Goal: Task Accomplishment & Management: Use online tool/utility

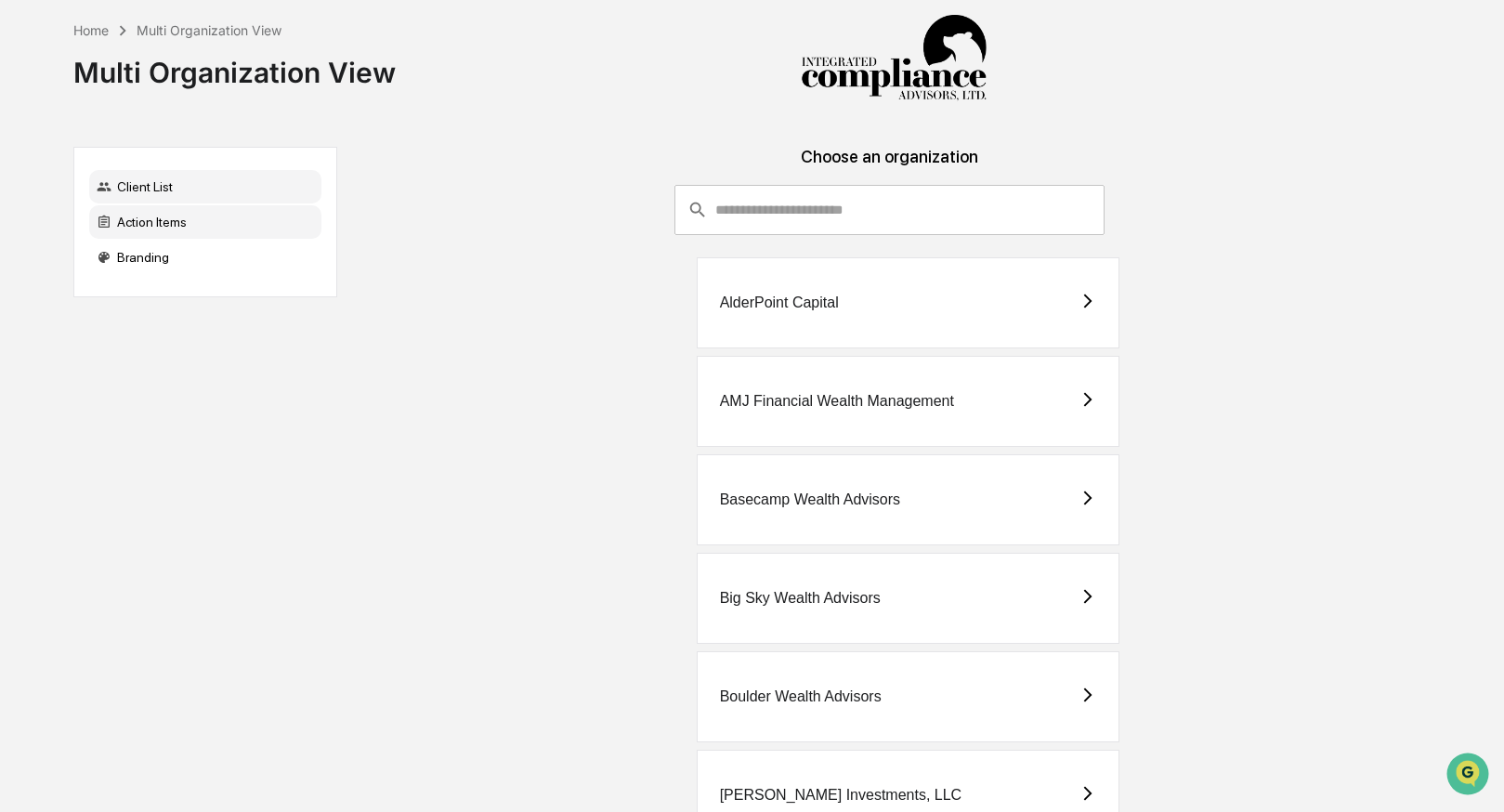
click at [169, 224] on div "Action Items" at bounding box center [206, 222] width 232 height 33
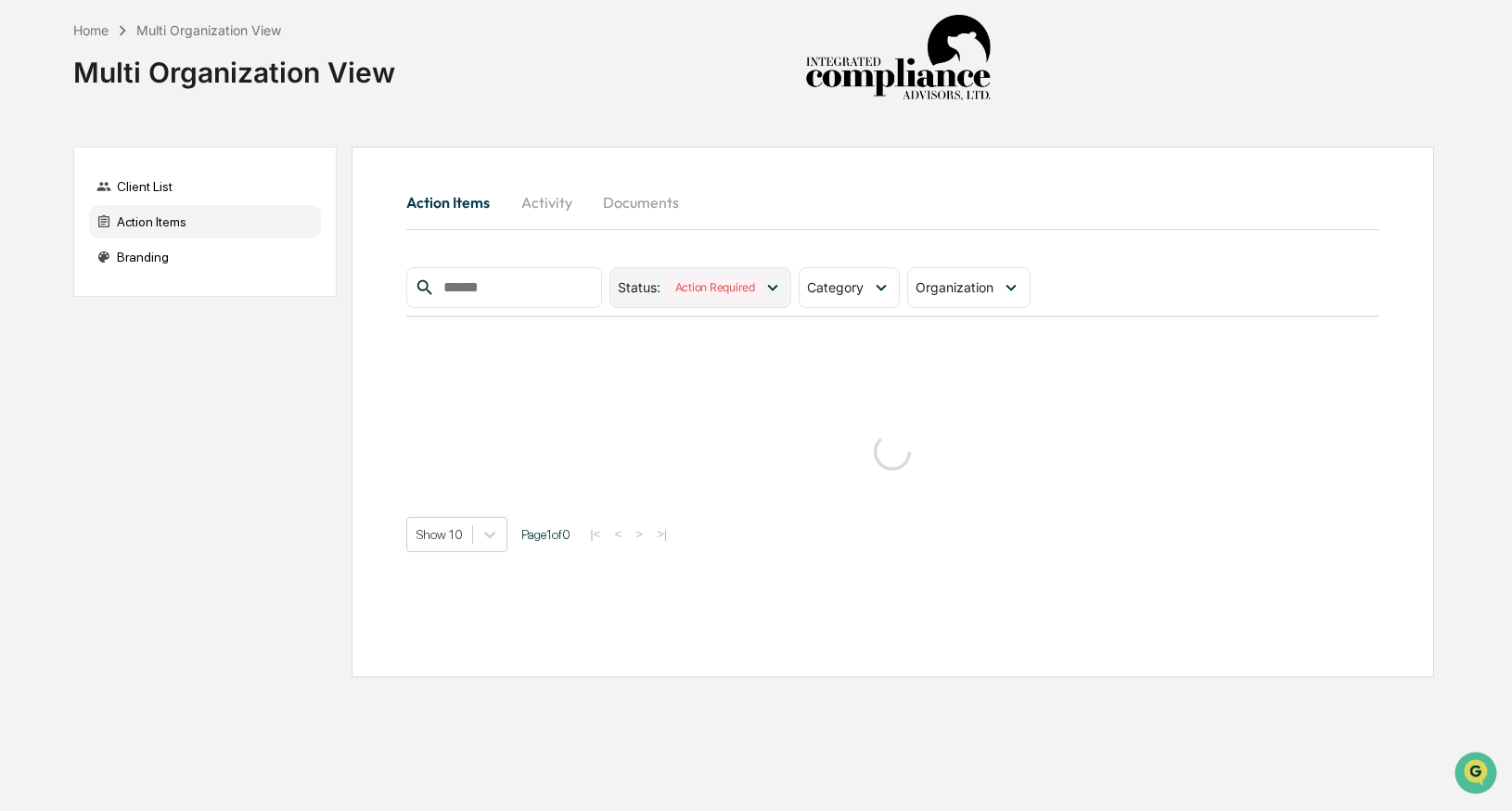
click at [772, 290] on icon at bounding box center [773, 287] width 21 height 21
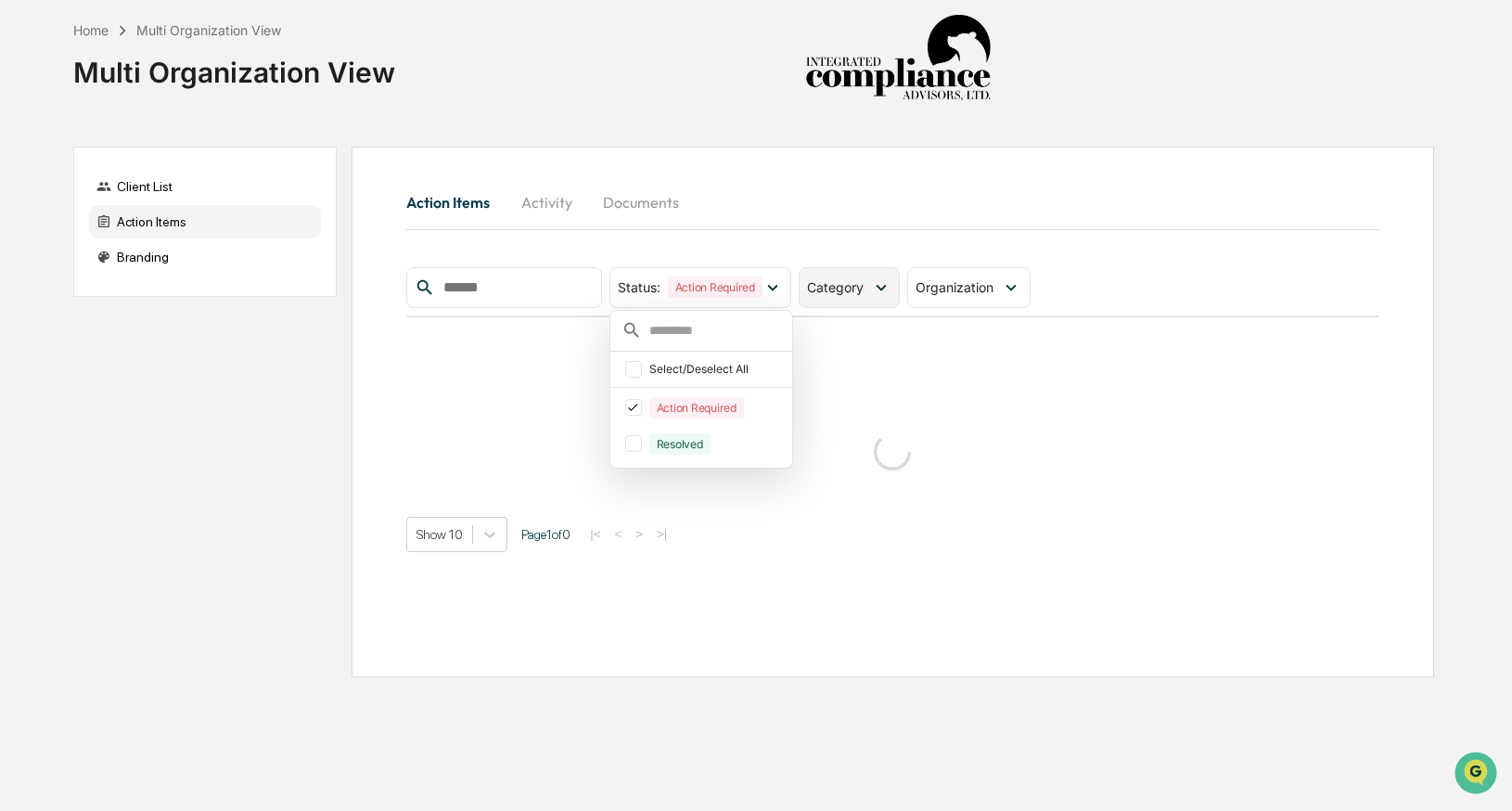
click at [837, 287] on span "Category" at bounding box center [836, 286] width 57 height 16
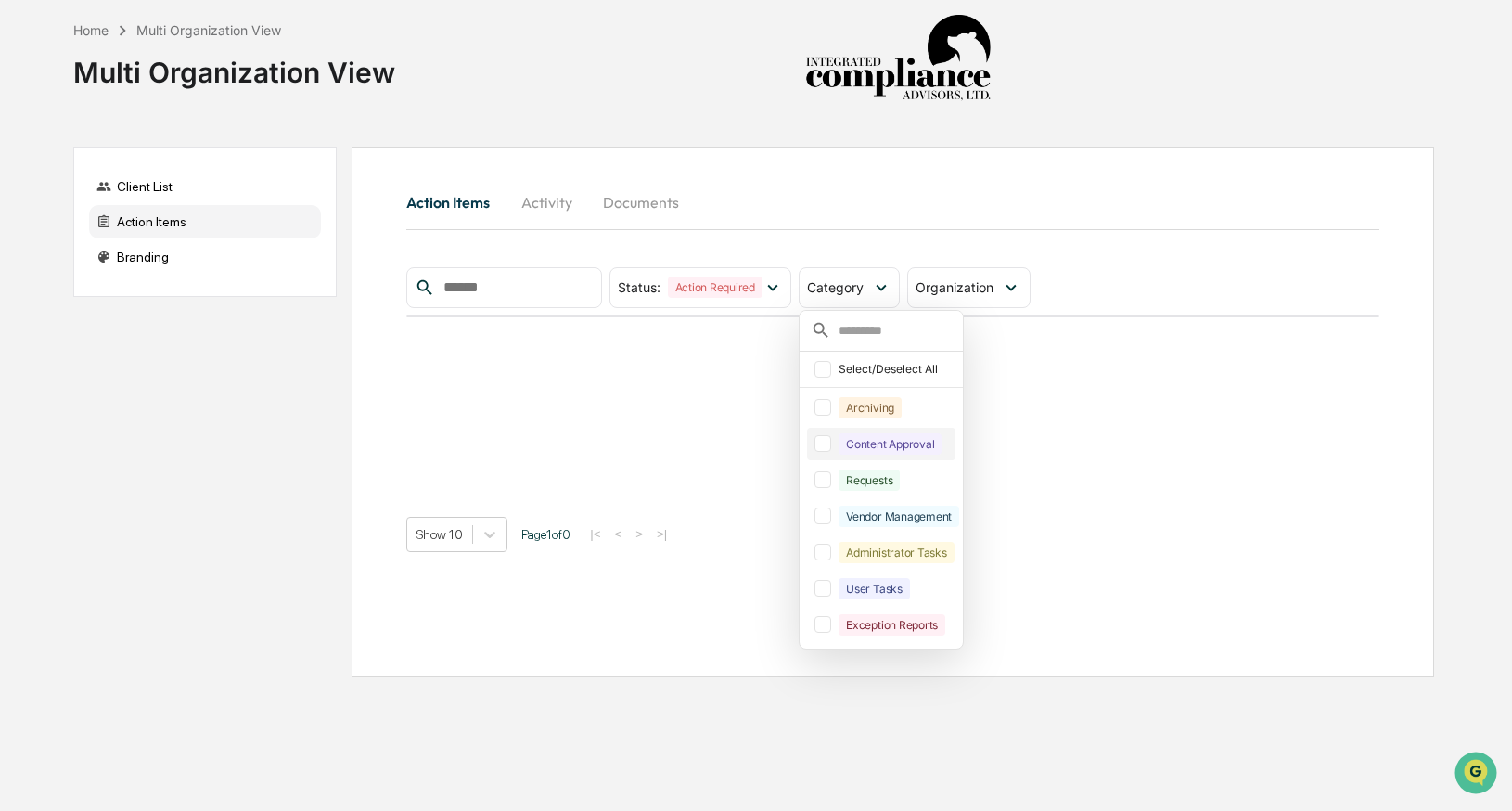
click at [824, 448] on div at bounding box center [823, 444] width 17 height 17
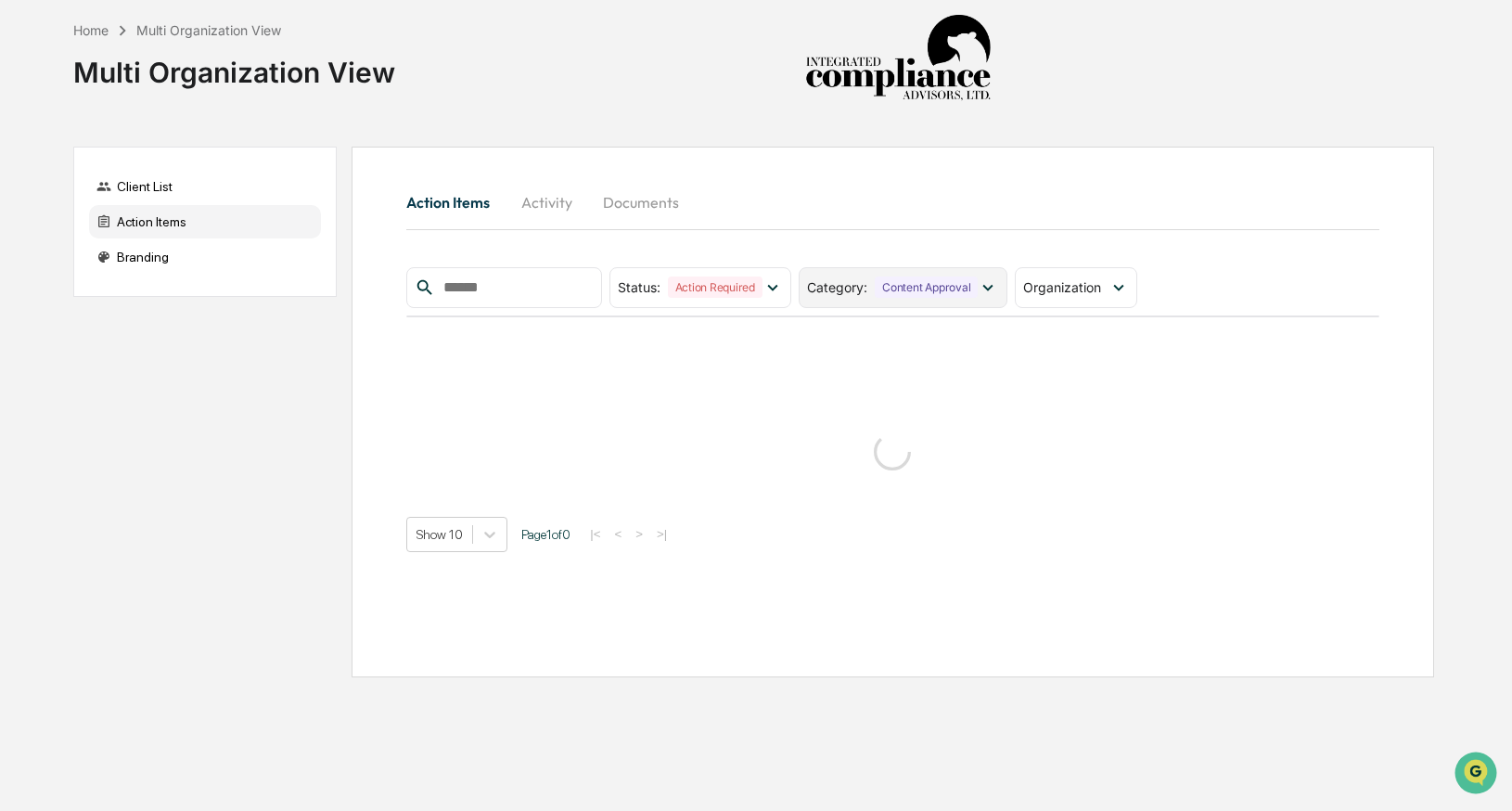
click at [858, 300] on div "Category : Content Approval" at bounding box center [902, 287] width 208 height 41
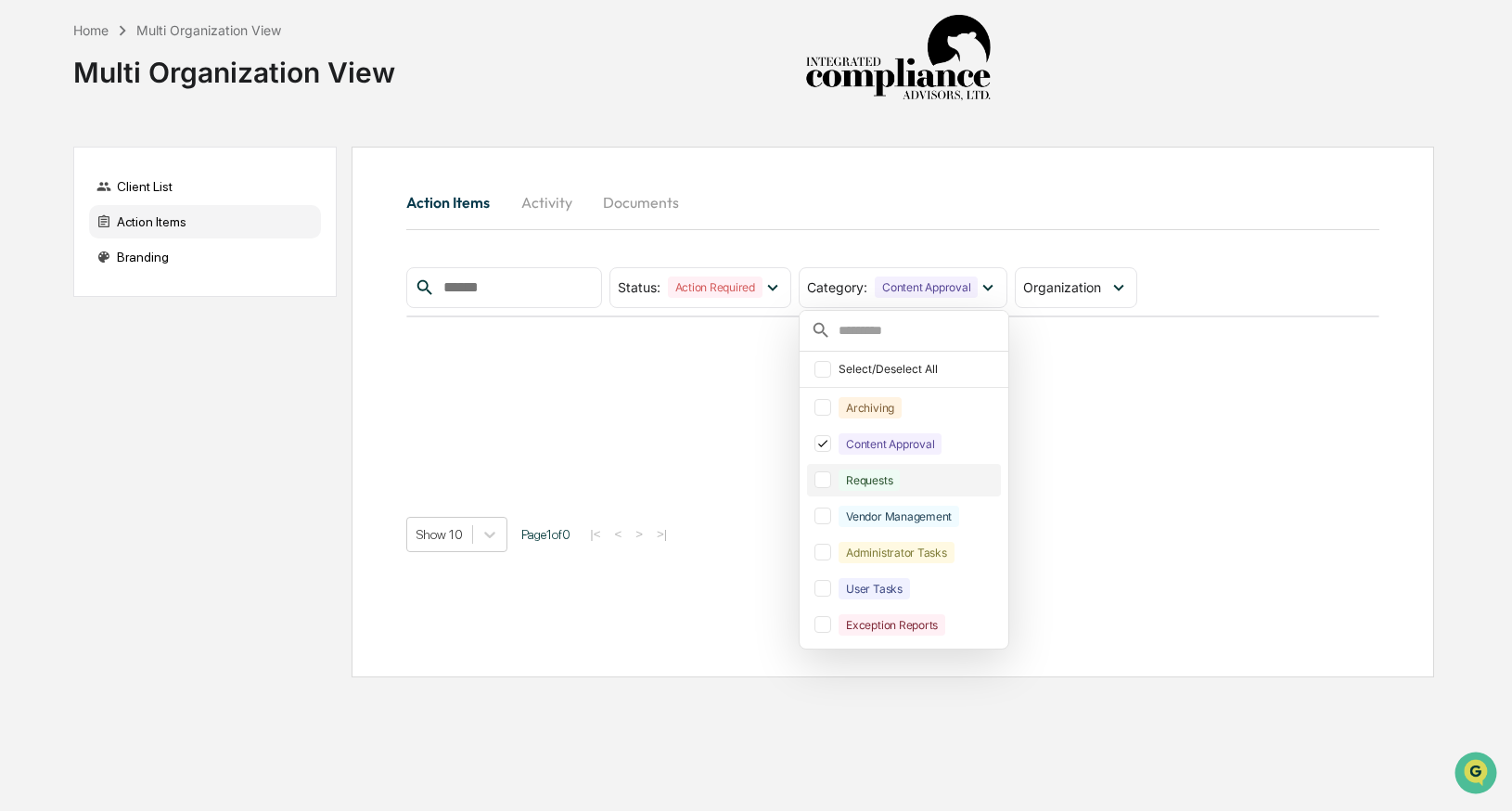
click at [830, 481] on div at bounding box center [823, 479] width 17 height 17
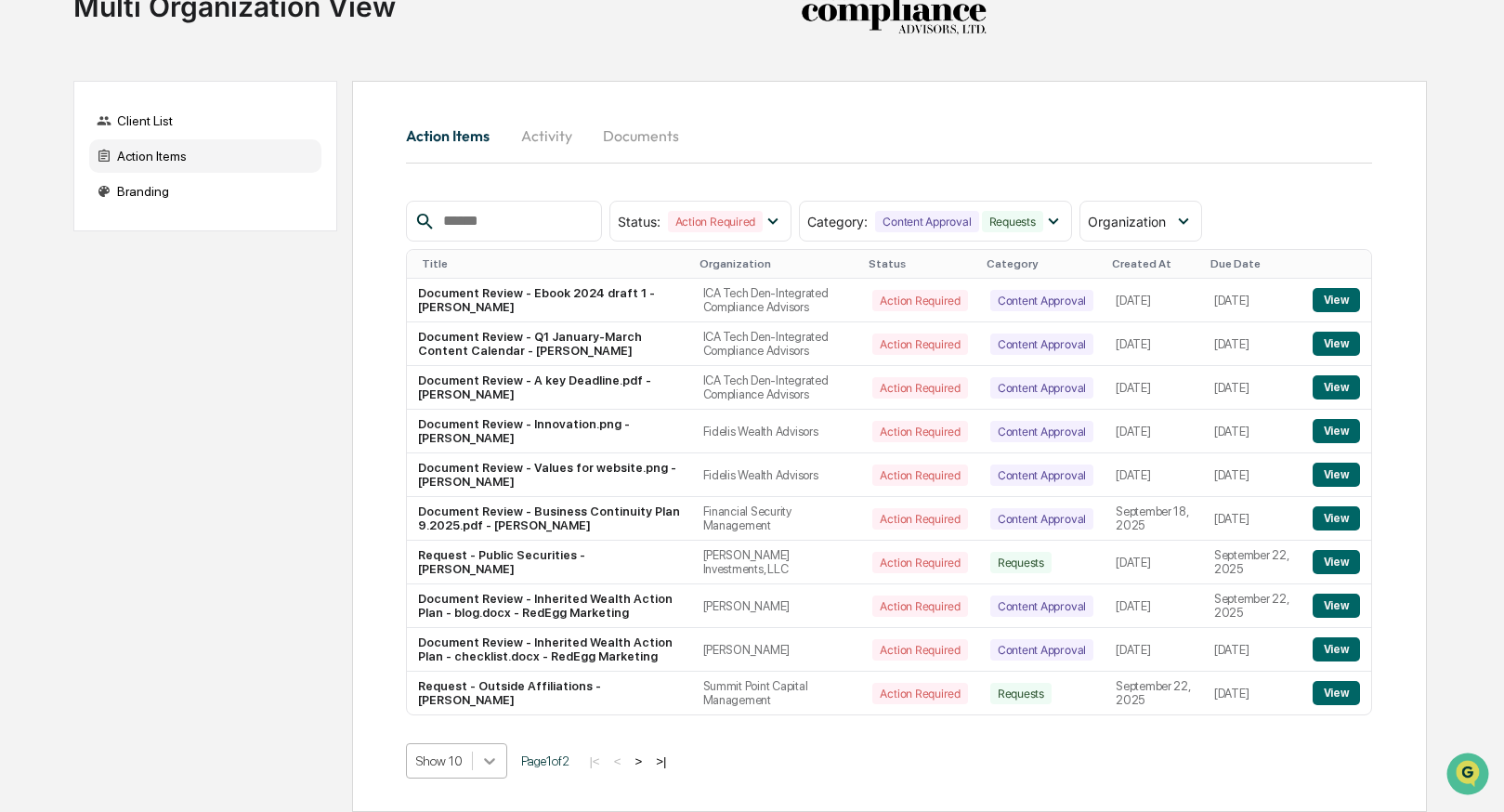
scroll to position [220, 0]
click at [483, 763] on body "Home Multi Organization View Multi Organization View Client List Action Items B…" at bounding box center [752, 373] width 1504 height 878
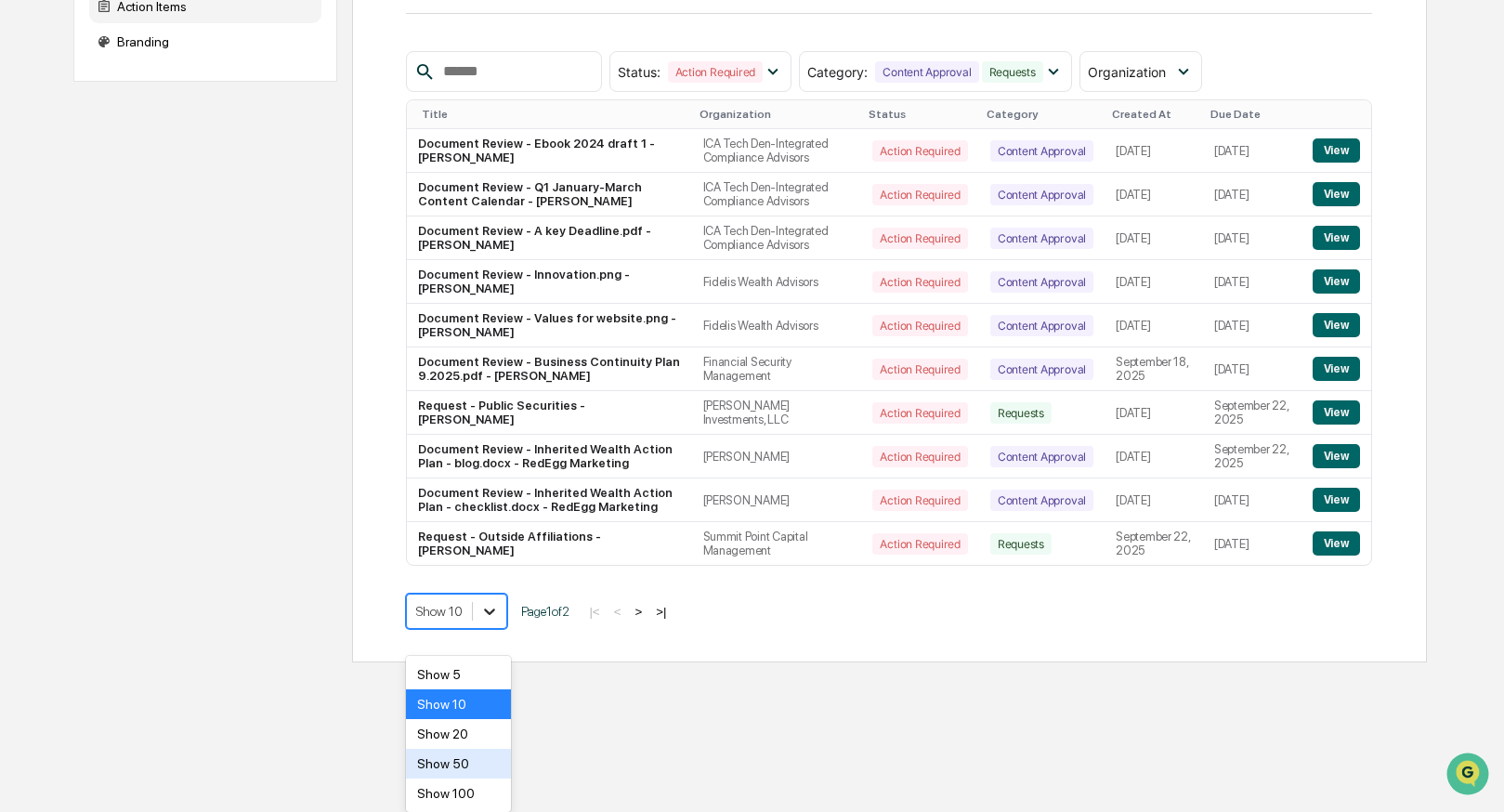
click at [483, 763] on div "Show 50" at bounding box center [458, 764] width 105 height 30
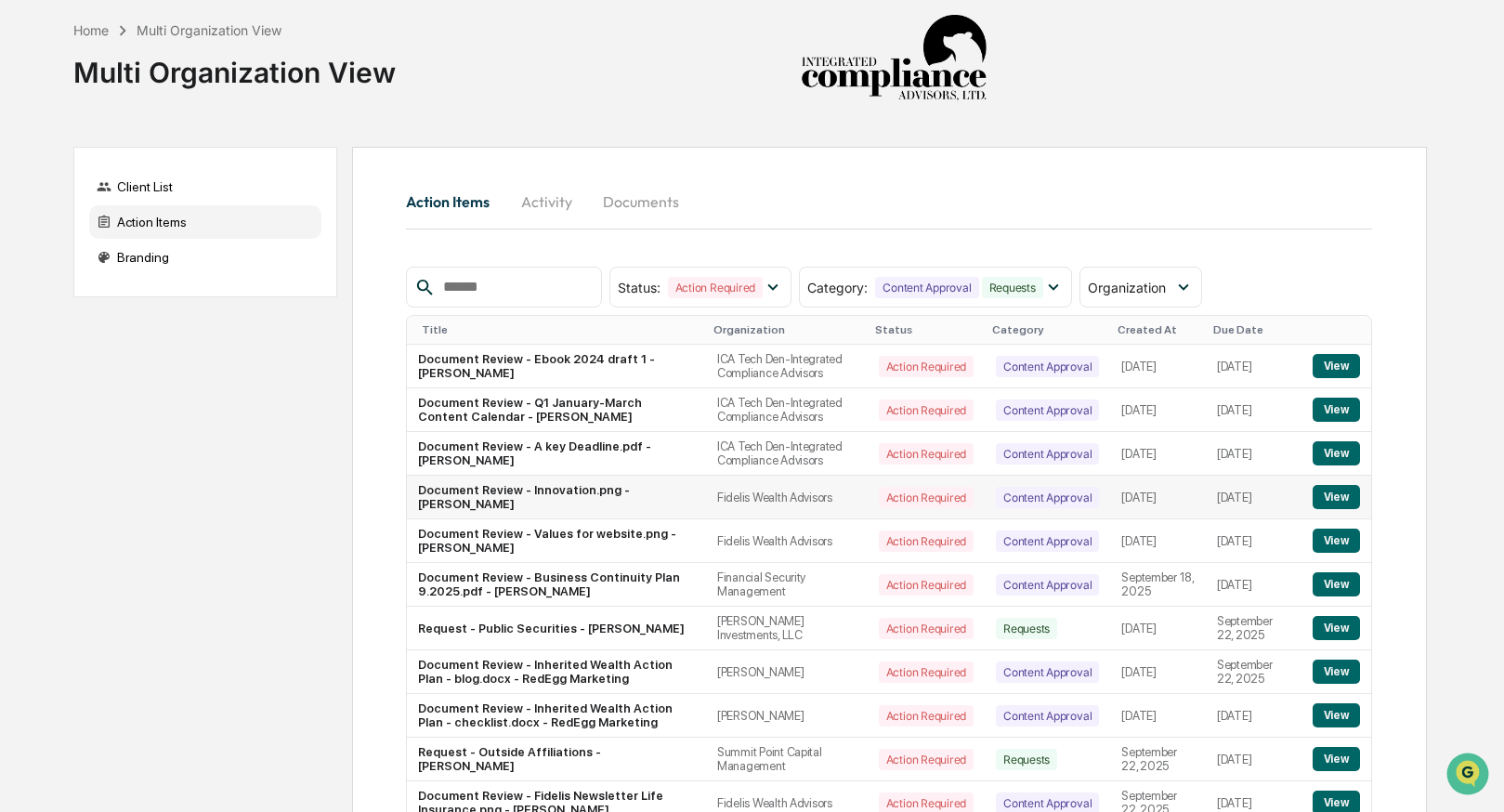
scroll to position [313, 0]
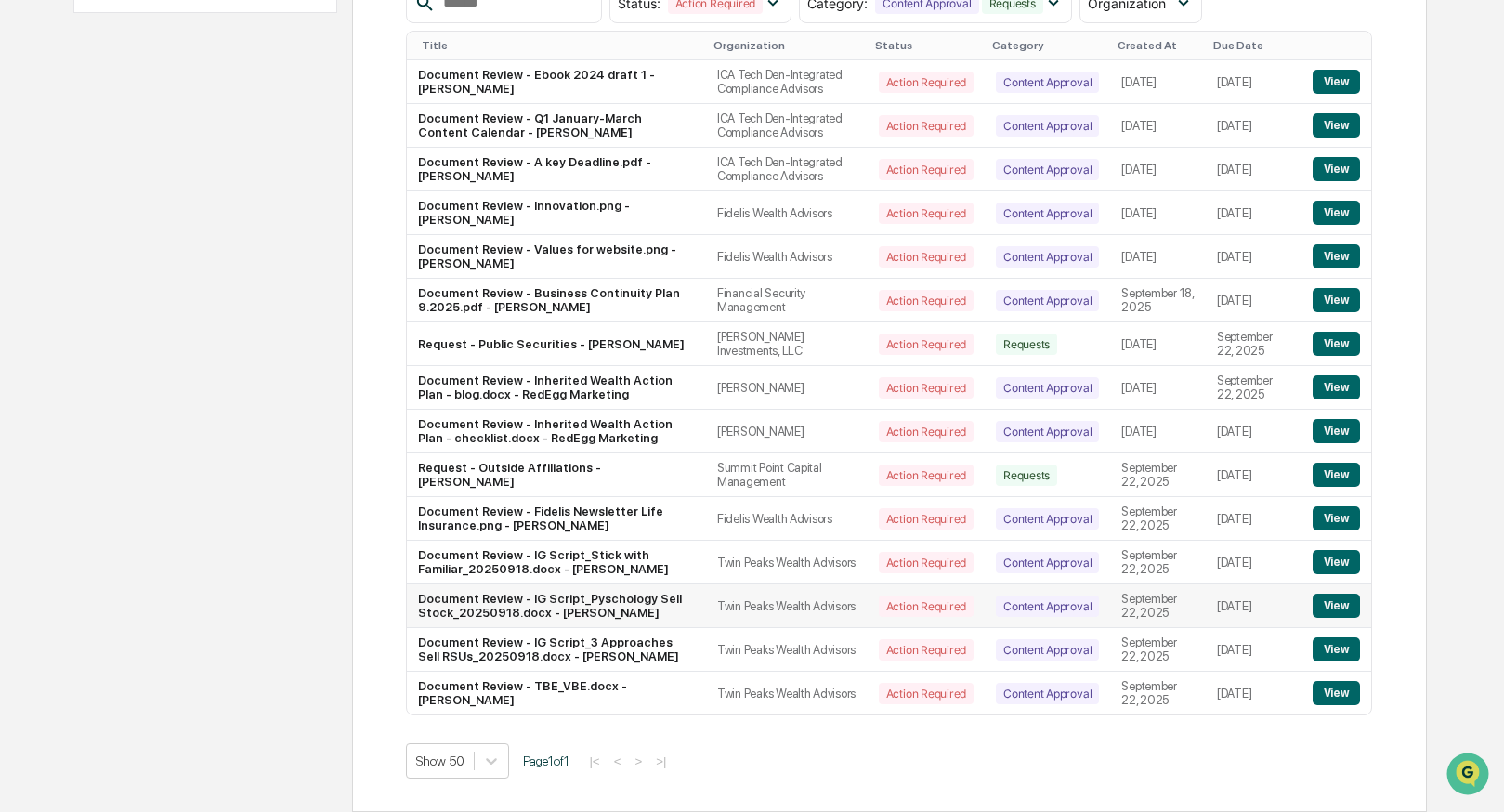
click at [1330, 605] on button "View" at bounding box center [1337, 605] width 47 height 25
